Goal: Task Accomplishment & Management: Manage account settings

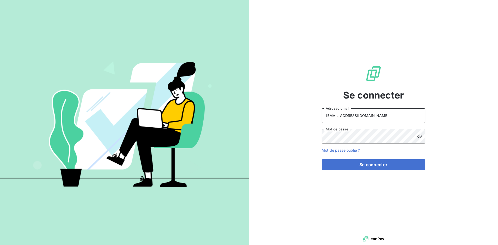
click at [381, 113] on input "[EMAIL_ADDRESS][DOMAIN_NAME]" at bounding box center [373, 115] width 104 height 15
click at [358, 114] on input "Mogne" at bounding box center [373, 115] width 104 height 15
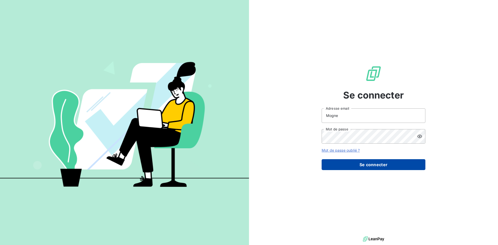
click at [371, 163] on button "Se connecter" at bounding box center [373, 164] width 104 height 11
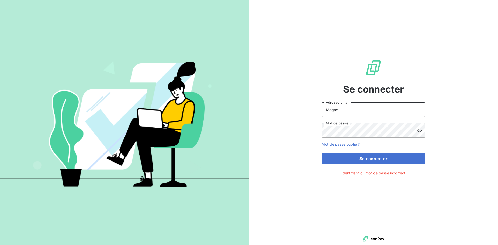
click at [367, 114] on input "Mogne" at bounding box center [373, 109] width 104 height 15
type input "[EMAIL_ADDRESS][DOMAIN_NAME]"
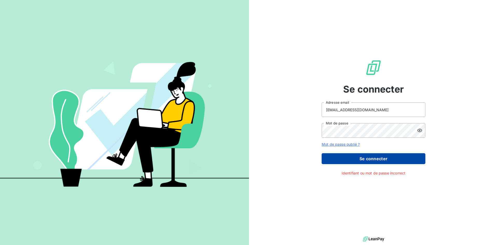
click at [383, 159] on button "Se connecter" at bounding box center [373, 158] width 104 height 11
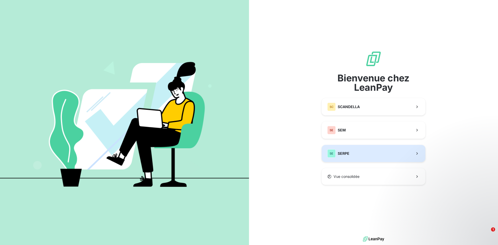
click at [366, 151] on button "SE SERPE" at bounding box center [373, 153] width 104 height 17
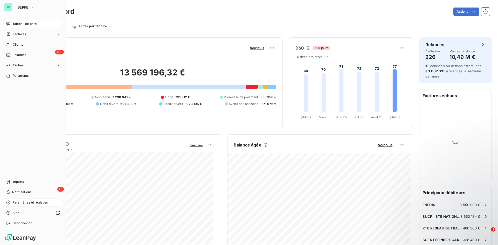
click at [35, 202] on span "Paramètres et réglages" at bounding box center [29, 202] width 35 height 5
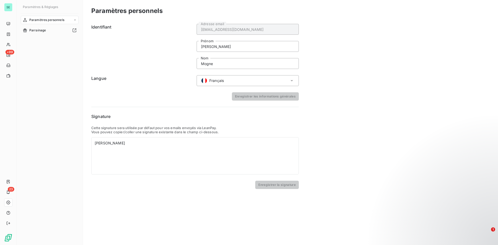
click at [46, 17] on div "Paramètres personnels" at bounding box center [50, 20] width 58 height 8
click at [50, 41] on span "Centre de notifications" at bounding box center [46, 40] width 34 height 5
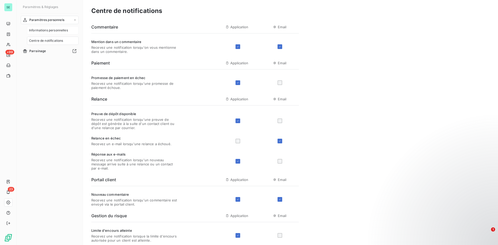
click at [59, 27] on div "Informations personnelles" at bounding box center [53, 30] width 52 height 8
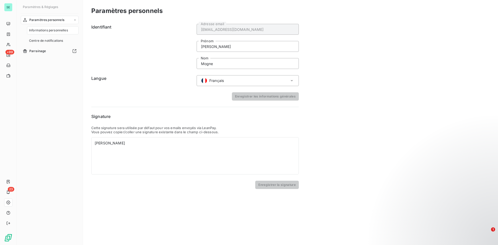
click at [61, 21] on span "Paramètres personnels" at bounding box center [46, 20] width 35 height 5
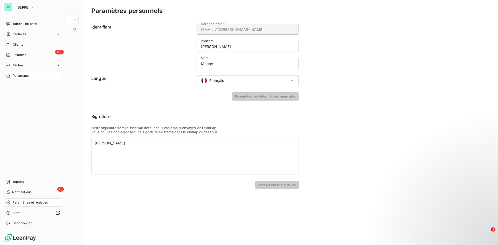
click at [28, 73] on div "Paiements" at bounding box center [33, 76] width 58 height 8
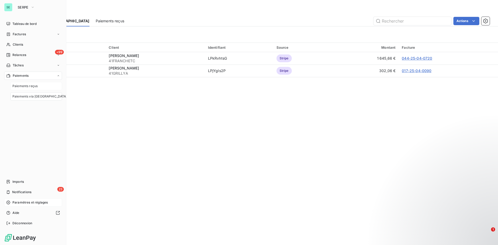
click at [34, 84] on span "Paiements reçus" at bounding box center [24, 86] width 25 height 5
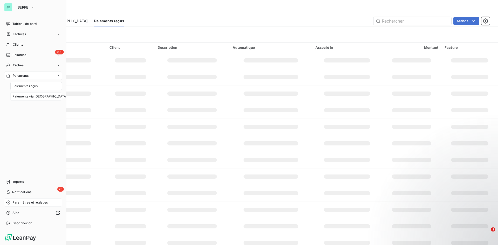
click at [33, 97] on span "Paiements via [GEOGRAPHIC_DATA]" at bounding box center [39, 96] width 55 height 5
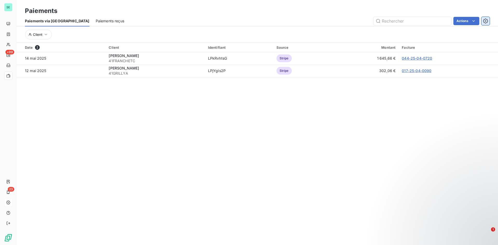
click at [485, 21] on icon "button" at bounding box center [485, 20] width 5 height 5
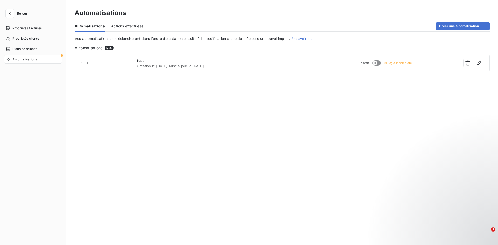
click at [485, 21] on div "Automatisations Actions effectuées Créer une automatisation" at bounding box center [282, 26] width 415 height 11
click at [27, 49] on span "Plans de relance" at bounding box center [24, 49] width 25 height 5
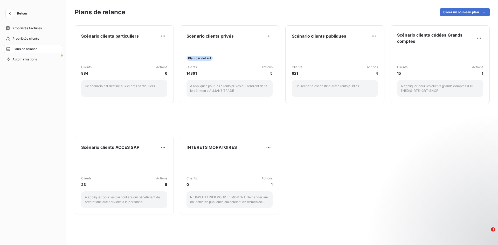
click at [19, 14] on span "Retour" at bounding box center [22, 13] width 10 height 3
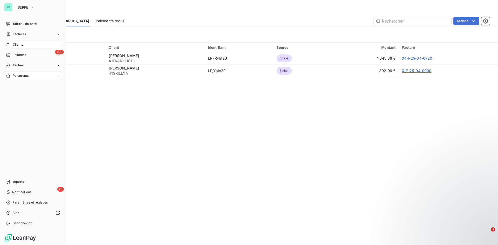
click at [21, 43] on span "Clients" at bounding box center [18, 44] width 10 height 5
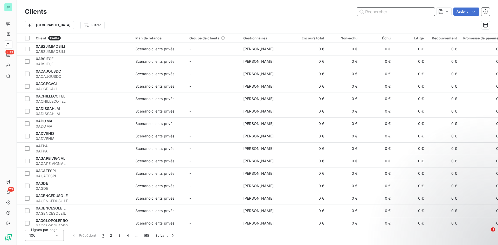
click at [379, 13] on input "text" at bounding box center [396, 12] width 78 height 8
paste input "41SNCF"
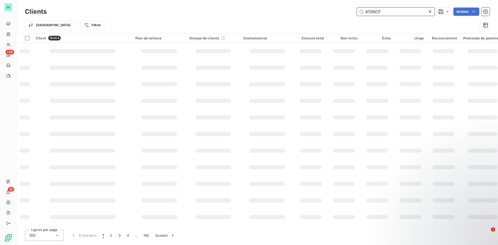
type input "41SNCF"
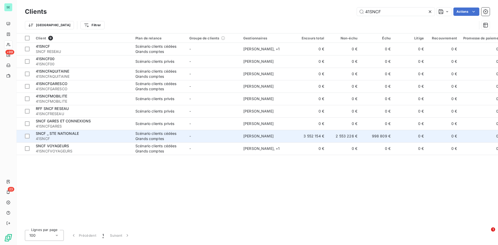
click at [182, 134] on div "Scénario clients cédées Grands comptes" at bounding box center [159, 136] width 48 height 10
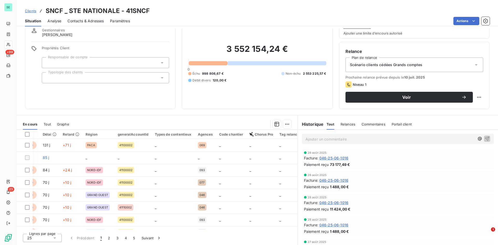
scroll to position [0, 173]
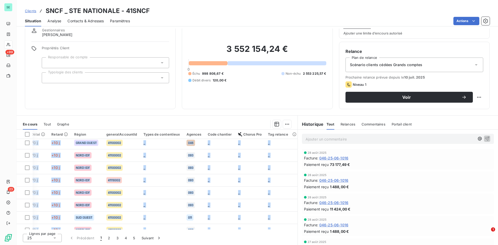
drag, startPoint x: 239, startPoint y: 227, endPoint x: 164, endPoint y: 220, distance: 75.0
click at [142, 226] on tbody "069-25-04-0962 [DATE] [DATE] 3 528,00 € échue 131 j +71 j PACA 41100002 _ 069 _…" at bounding box center [70, 167] width 453 height 311
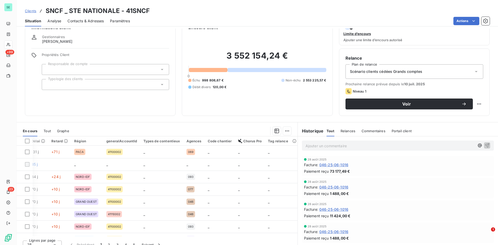
scroll to position [20, 0]
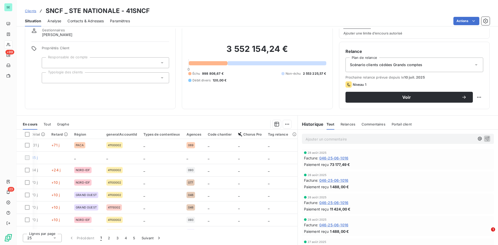
drag, startPoint x: 221, startPoint y: 231, endPoint x: 202, endPoint y: 229, distance: 19.3
click at [202, 229] on div "Pièces comptables 107 Émise le Échue le Solde dû Statut Délai Retard Région gen…" at bounding box center [157, 187] width 281 height 115
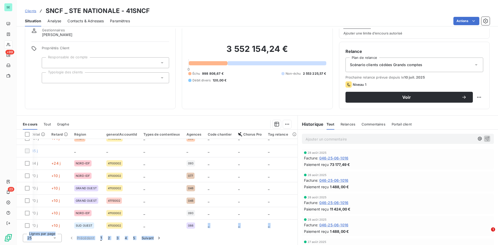
click at [201, 237] on div "Lignes par page 25 Précédent 1 2 3 4 5 Suivant" at bounding box center [157, 237] width 281 height 16
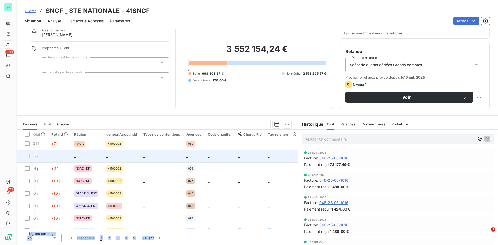
scroll to position [0, 173]
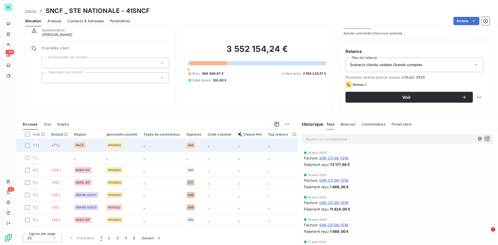
click at [235, 145] on td "_" at bounding box center [250, 145] width 30 height 12
